Goal: Transaction & Acquisition: Purchase product/service

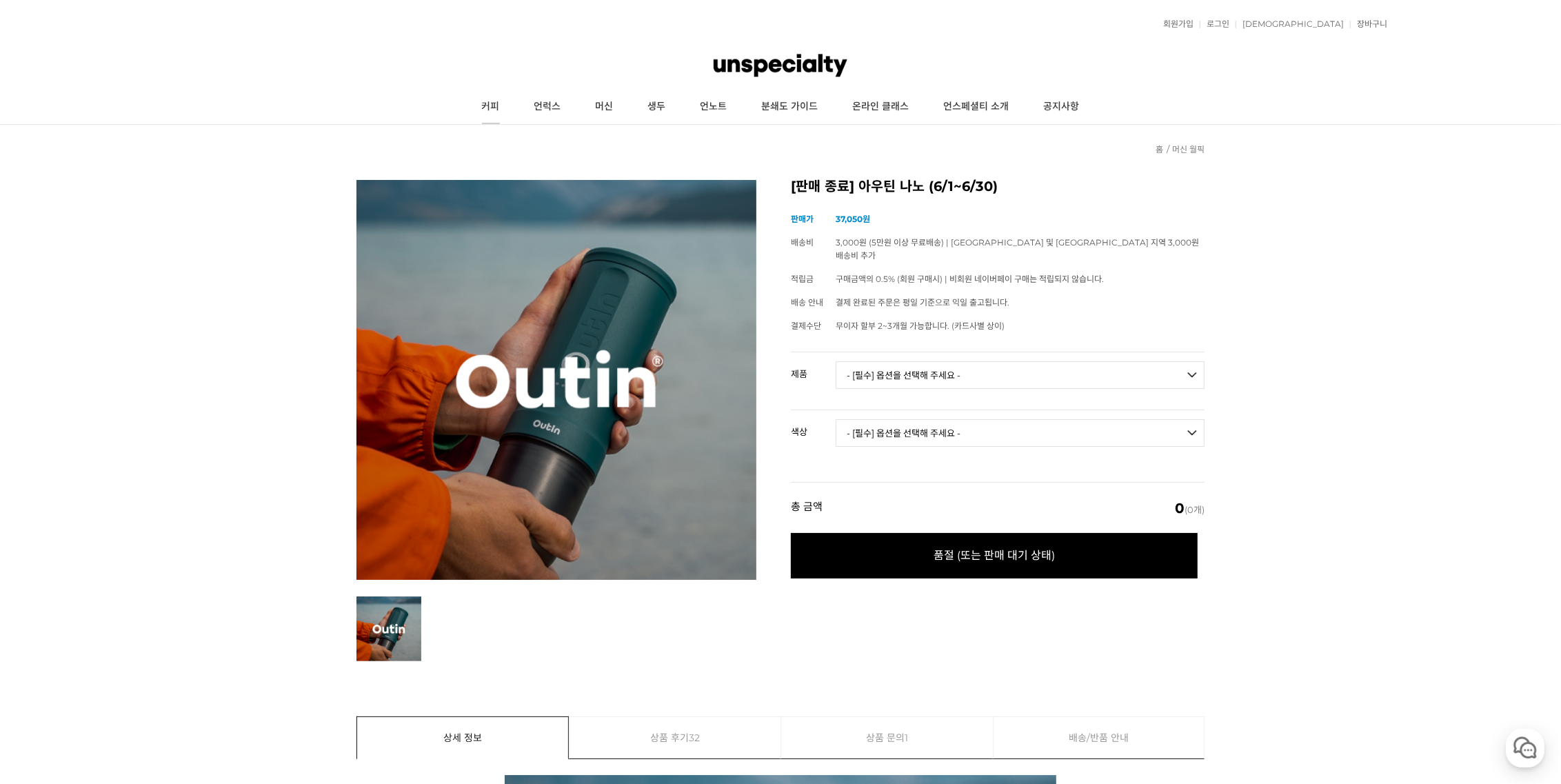
click at [497, 93] on link "커피" at bounding box center [491, 106] width 53 height 34
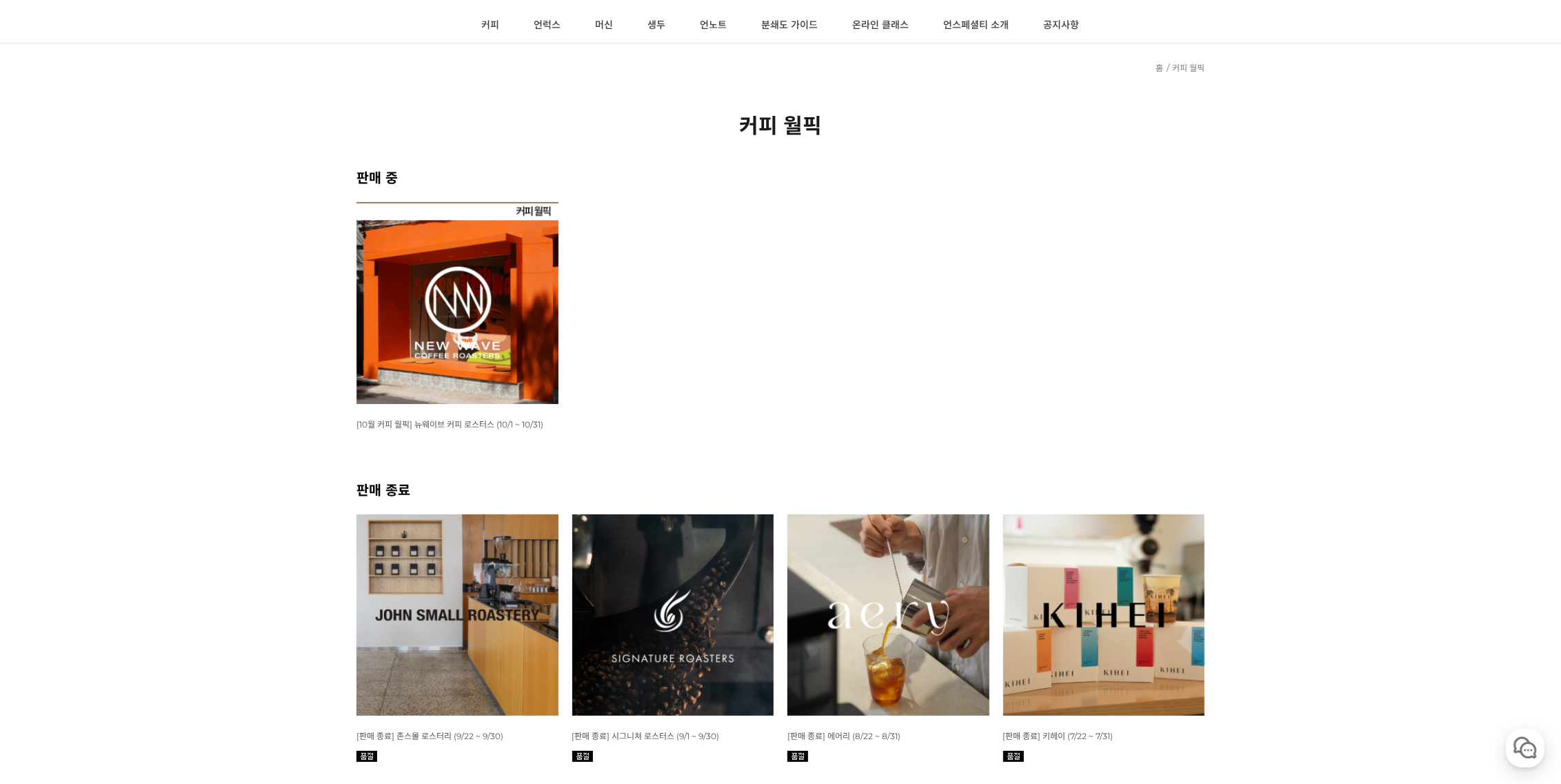
scroll to position [84, 0]
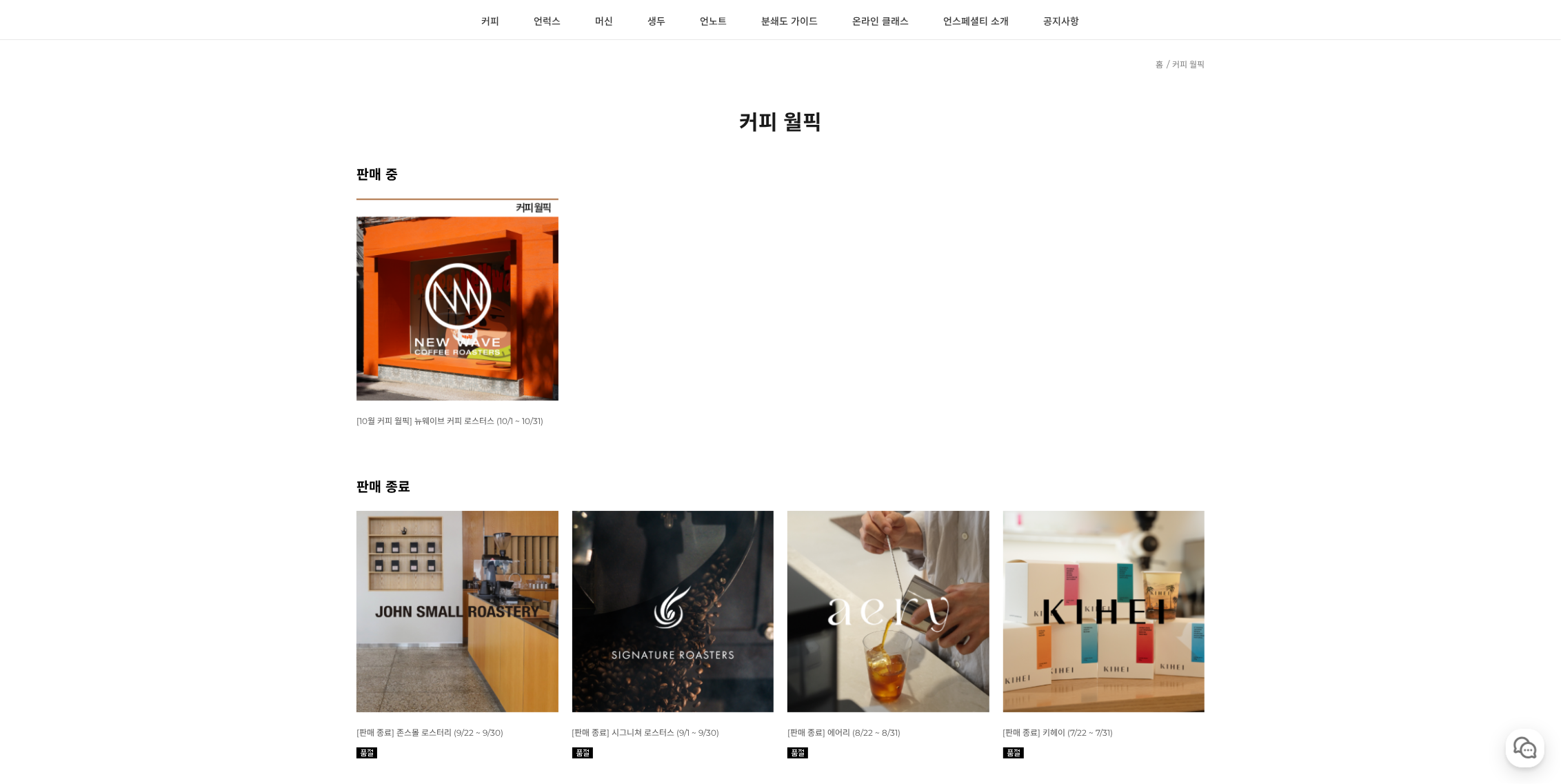
click at [464, 295] on img at bounding box center [457, 299] width 202 height 202
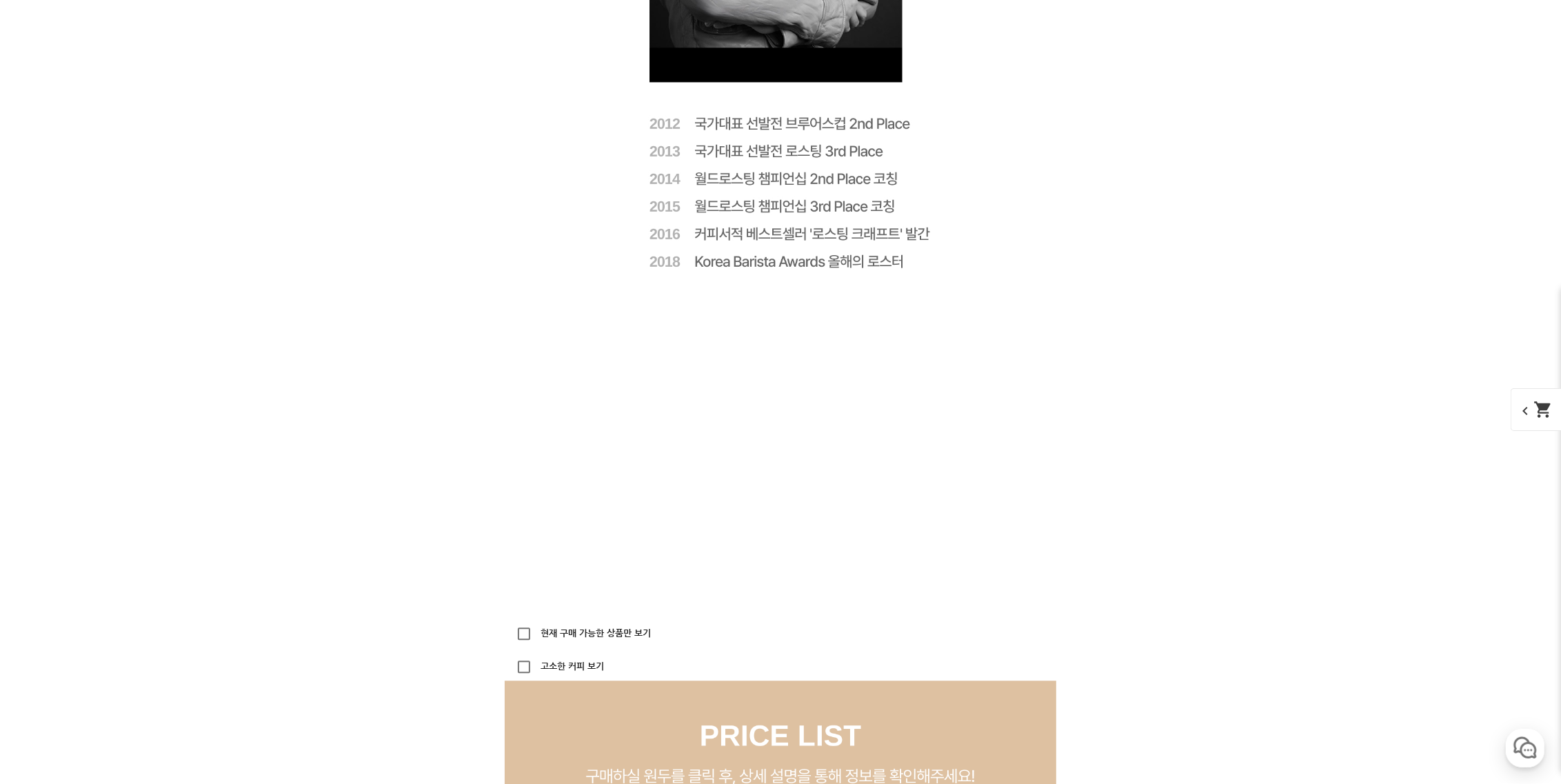
scroll to position [3184, 0]
